Goal: Go to known website: Go to known website

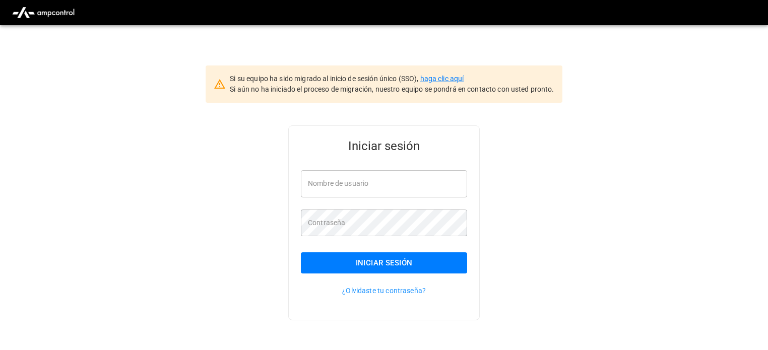
type input "**********"
click at [446, 77] on link "haga clic aquí" at bounding box center [442, 79] width 44 height 8
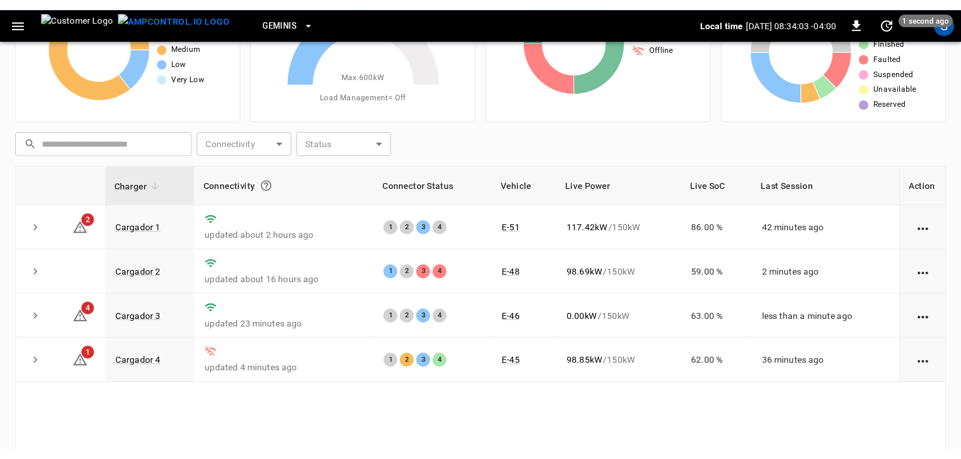
scroll to position [101, 0]
